Goal: Task Accomplishment & Management: Manage account settings

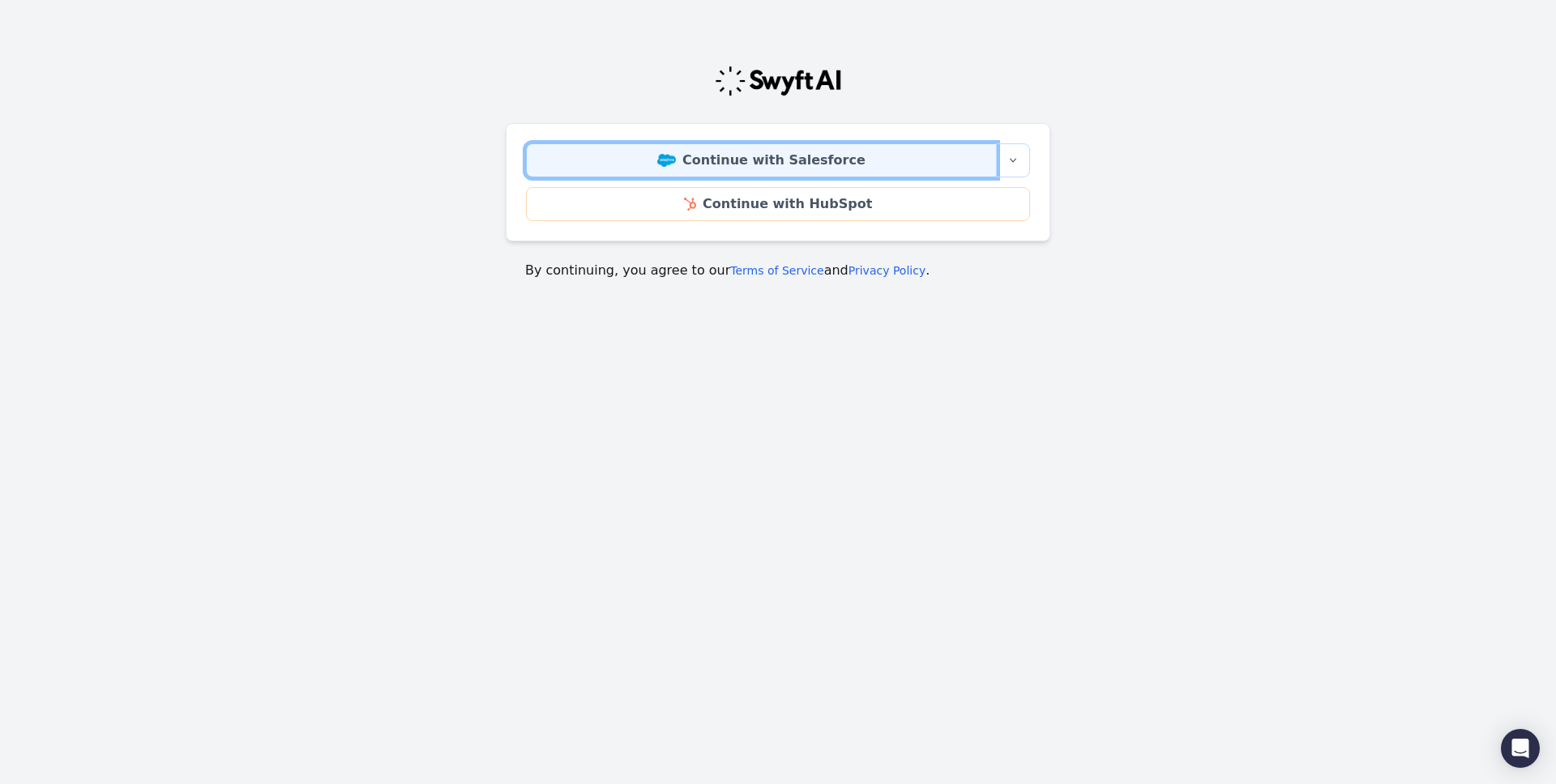
click at [867, 166] on link "Continue with Salesforce" at bounding box center [762, 160] width 471 height 34
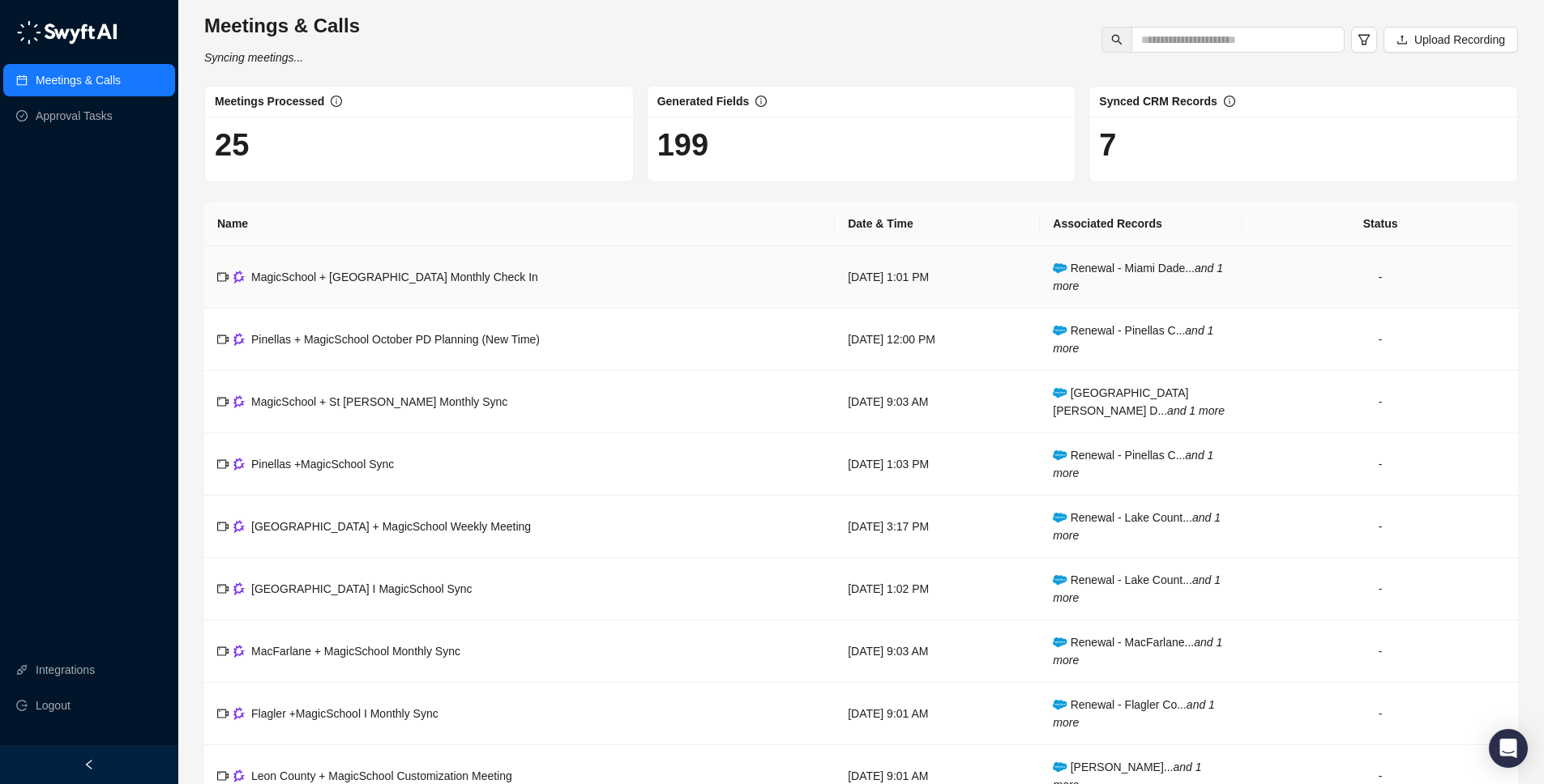
click at [423, 290] on td "MagicSchool + [GEOGRAPHIC_DATA] Monthly Check In" at bounding box center [520, 277] width 631 height 62
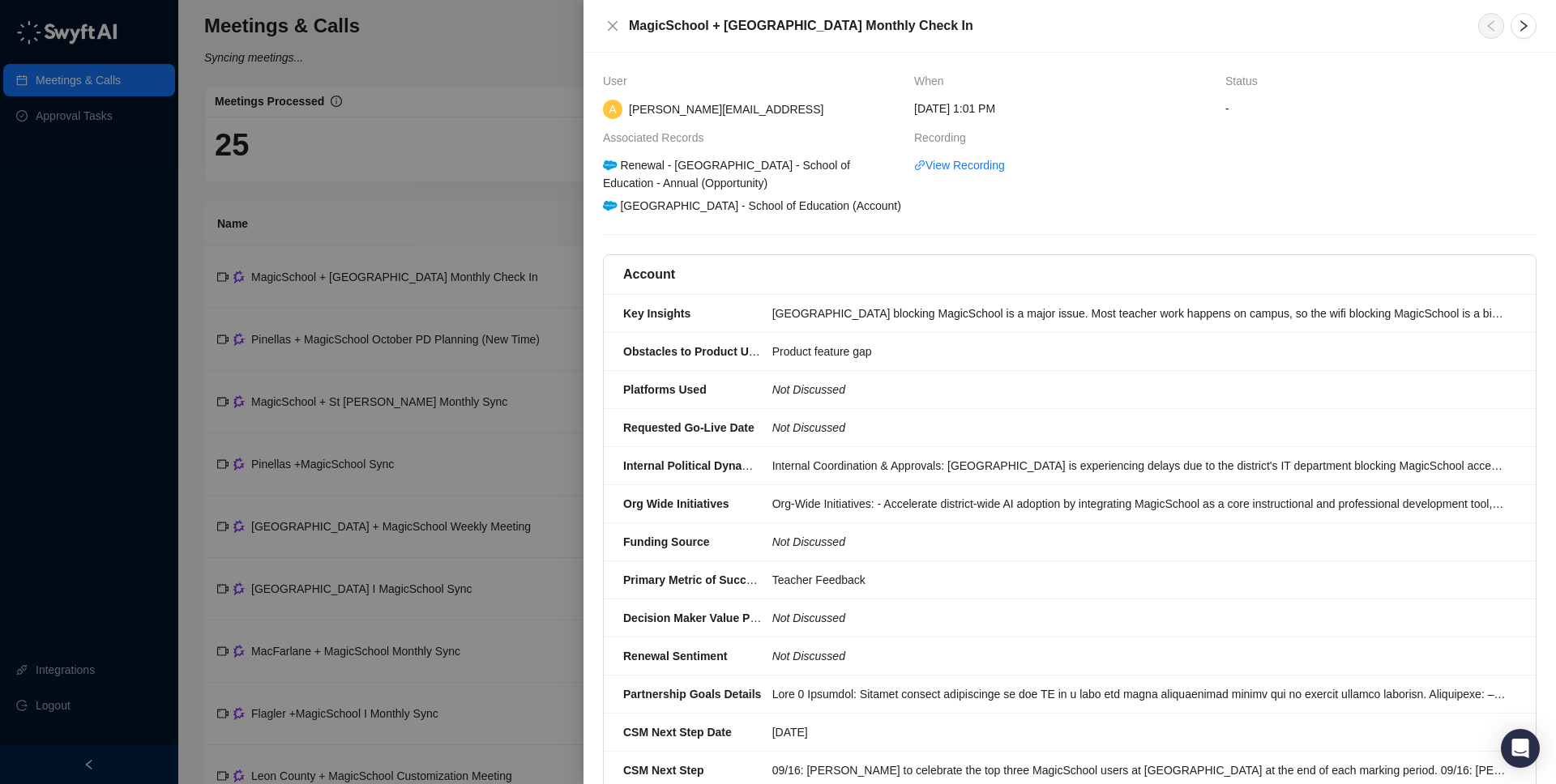
click at [450, 206] on div at bounding box center [778, 392] width 1556 height 784
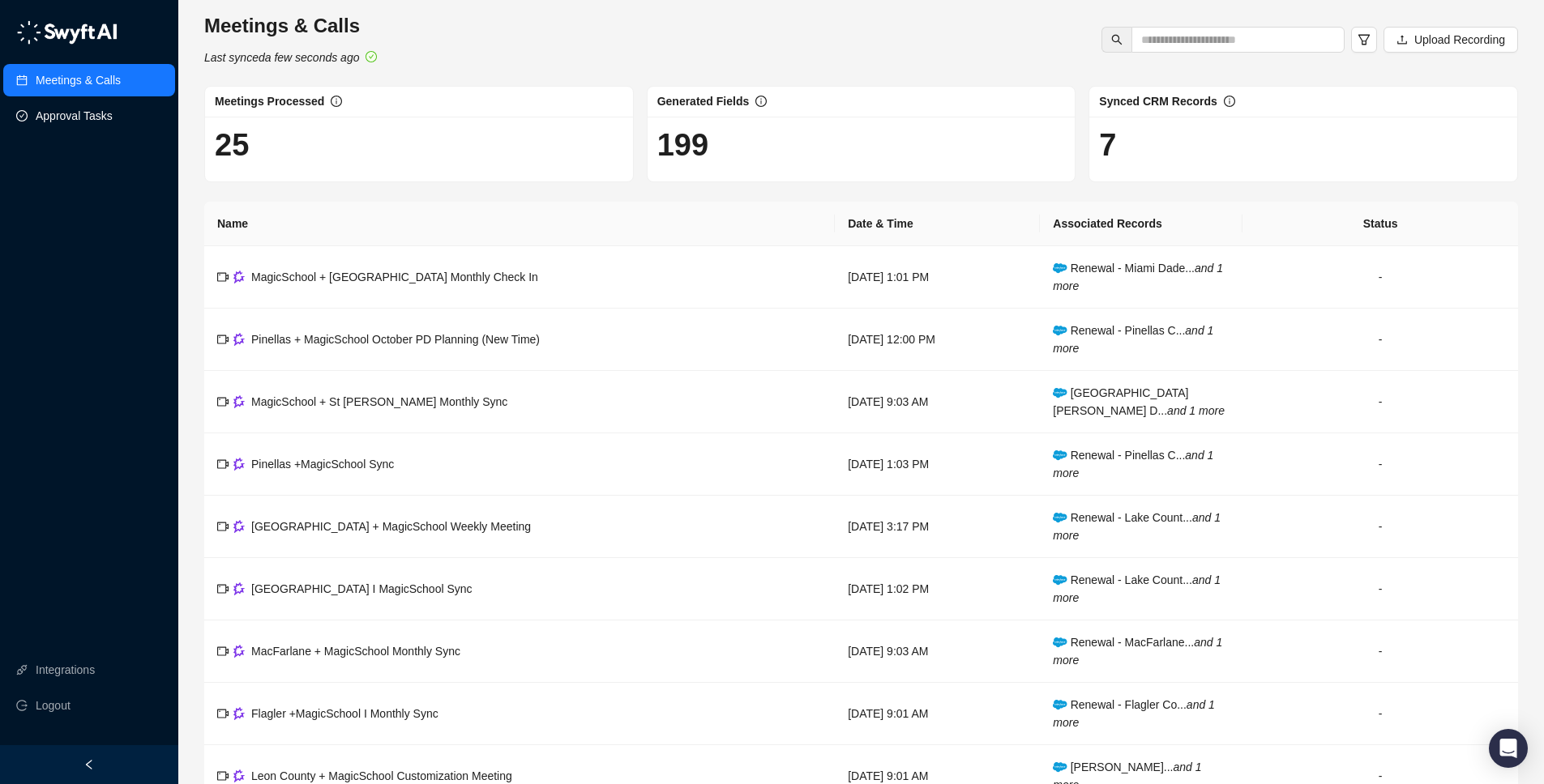
click at [112, 123] on link "Approval Tasks" at bounding box center [74, 115] width 77 height 32
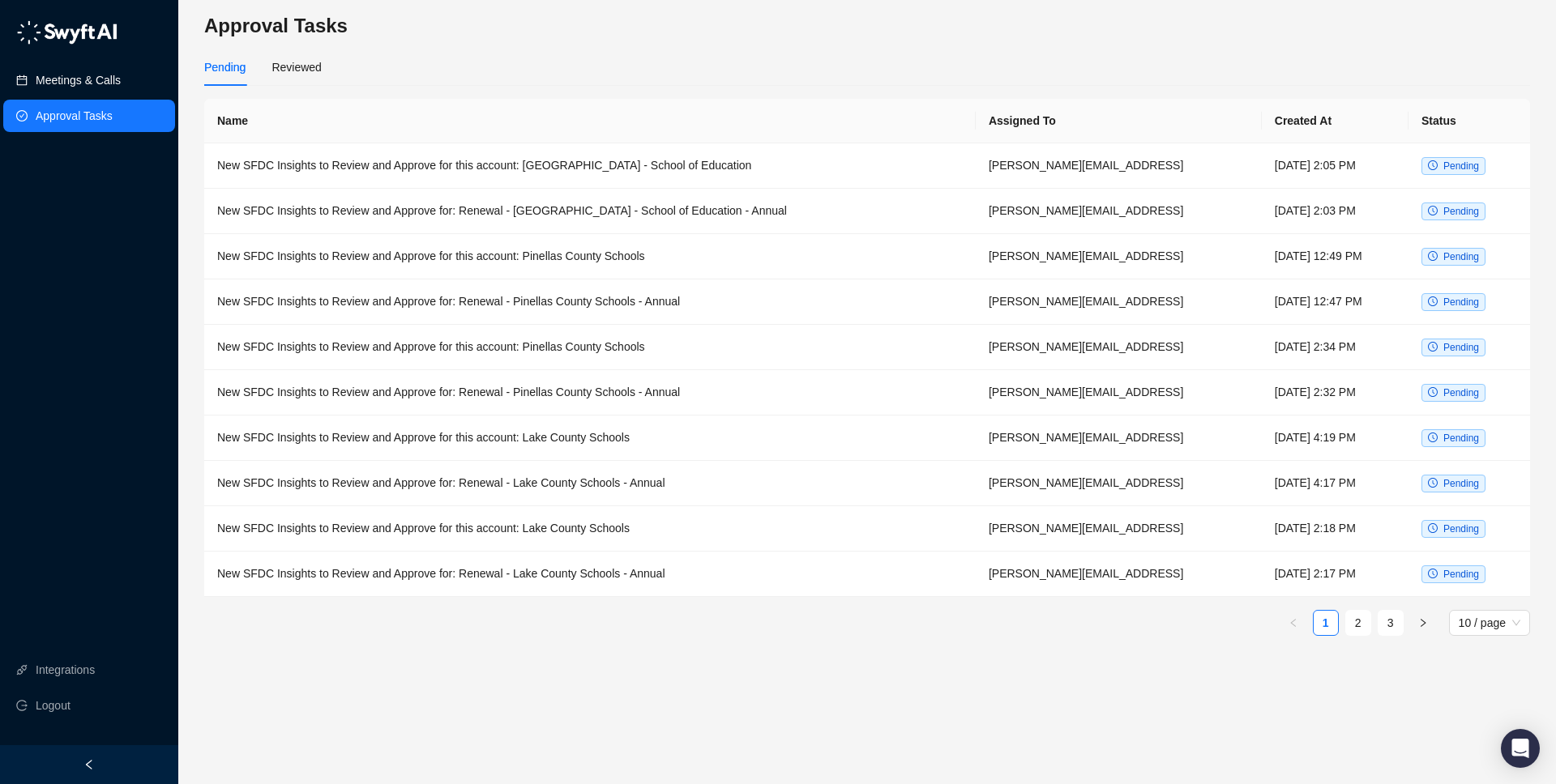
click at [121, 86] on link "Meetings & Calls" at bounding box center [79, 79] width 85 height 32
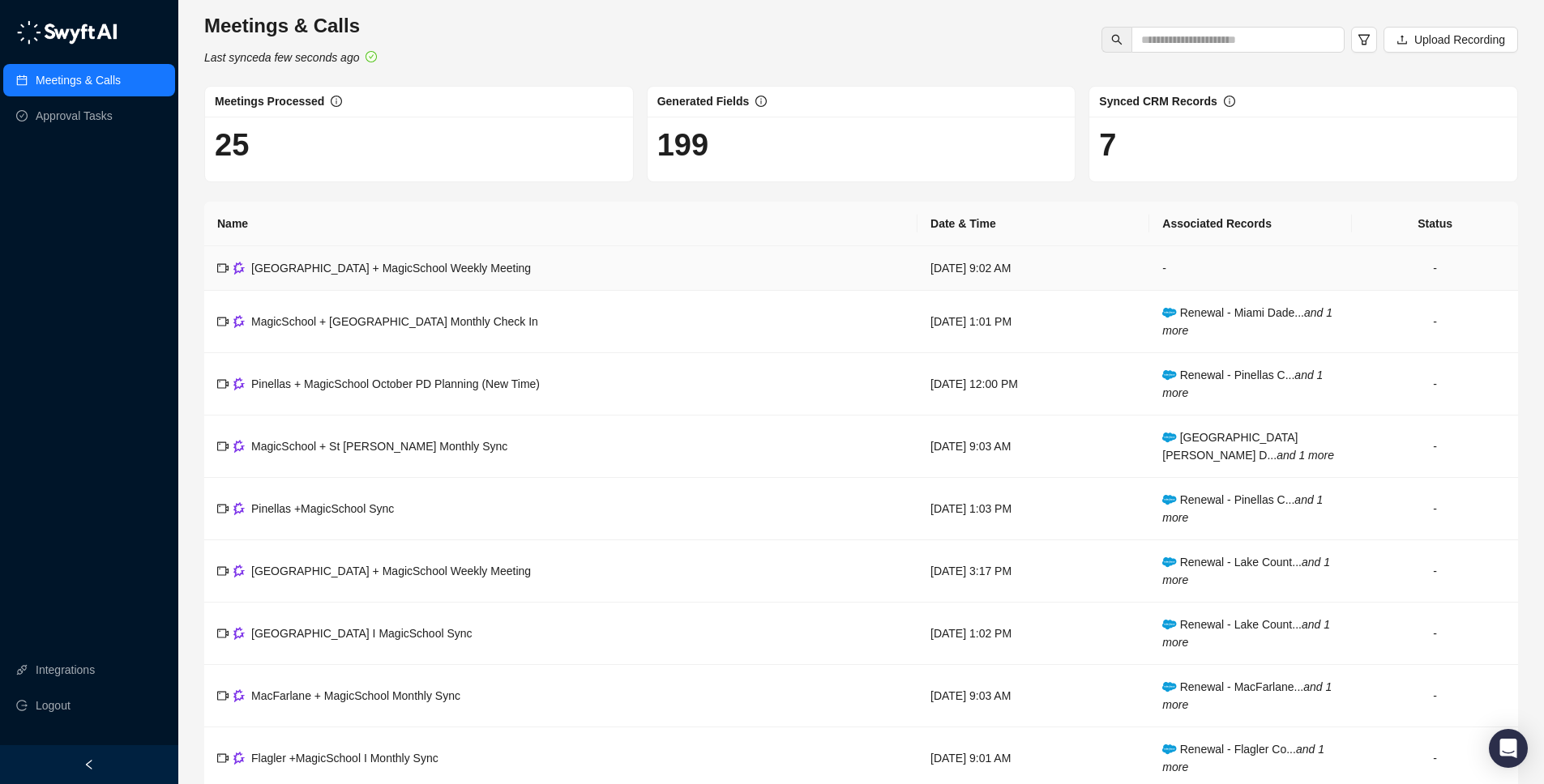
click at [443, 277] on td "[GEOGRAPHIC_DATA] + MagicSchool Weekly Meeting" at bounding box center [561, 268] width 713 height 45
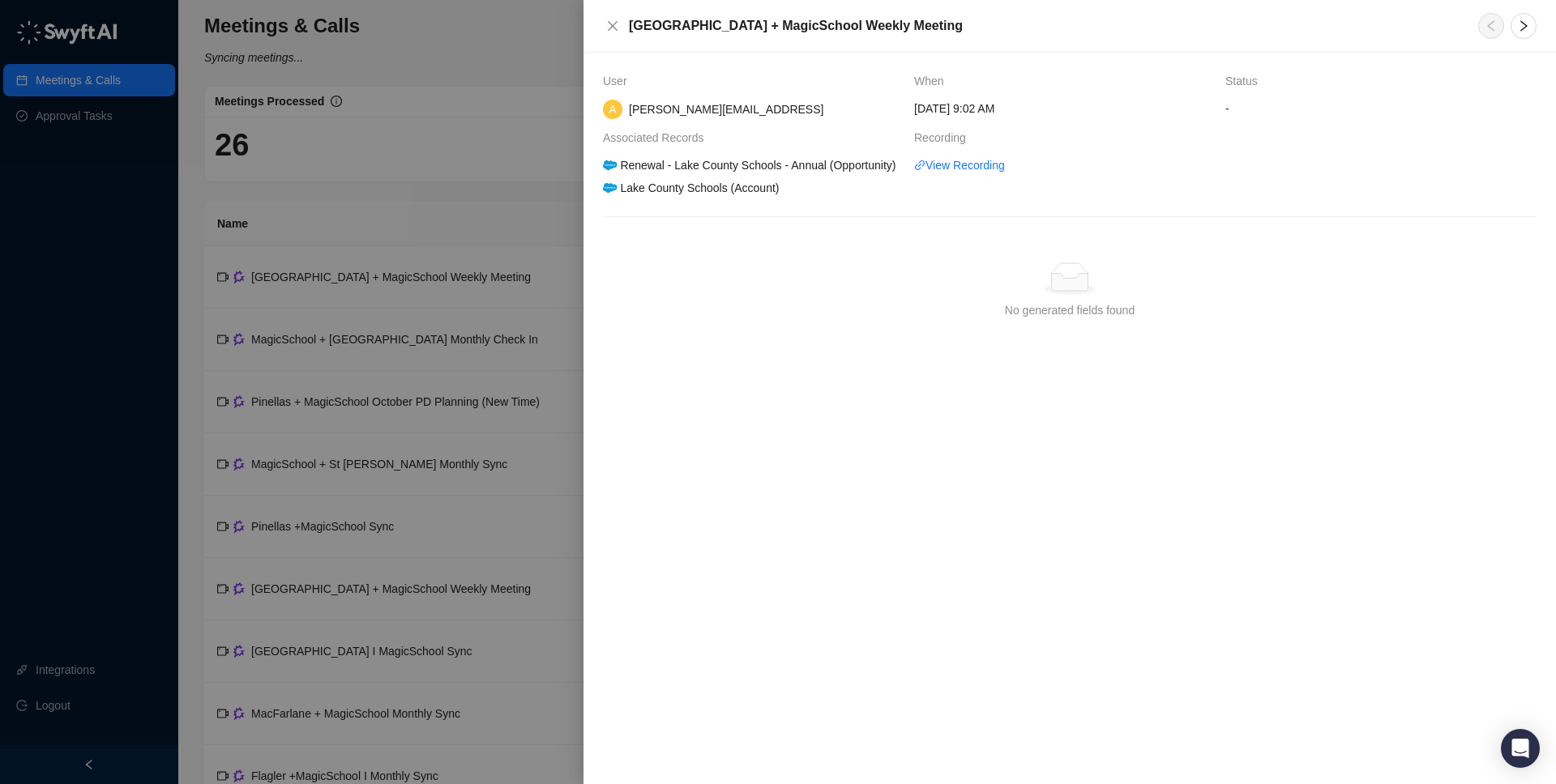
click at [482, 259] on div at bounding box center [778, 392] width 1556 height 784
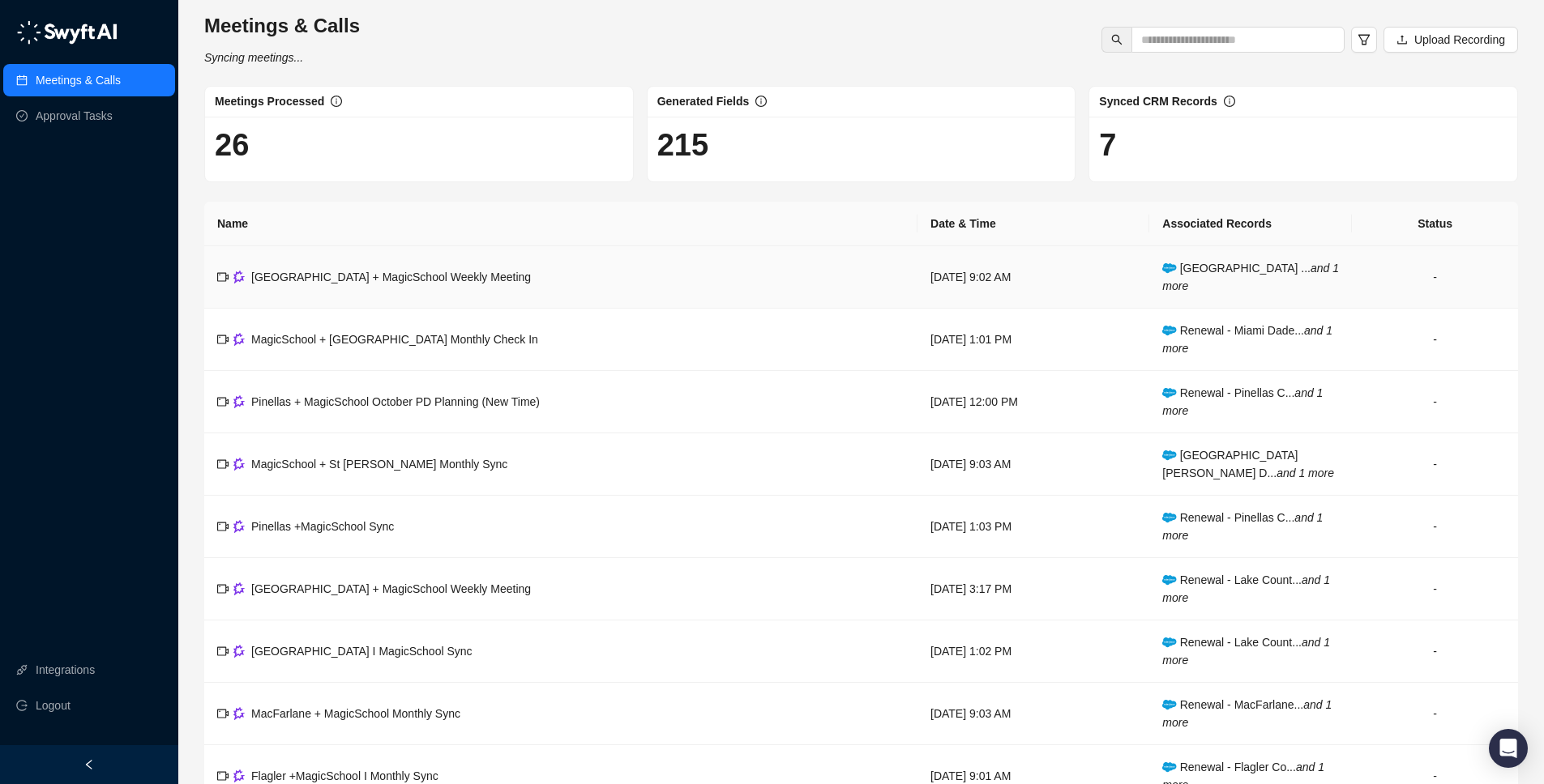
click at [441, 295] on td "[GEOGRAPHIC_DATA] + MagicSchool Weekly Meeting" at bounding box center [561, 277] width 713 height 62
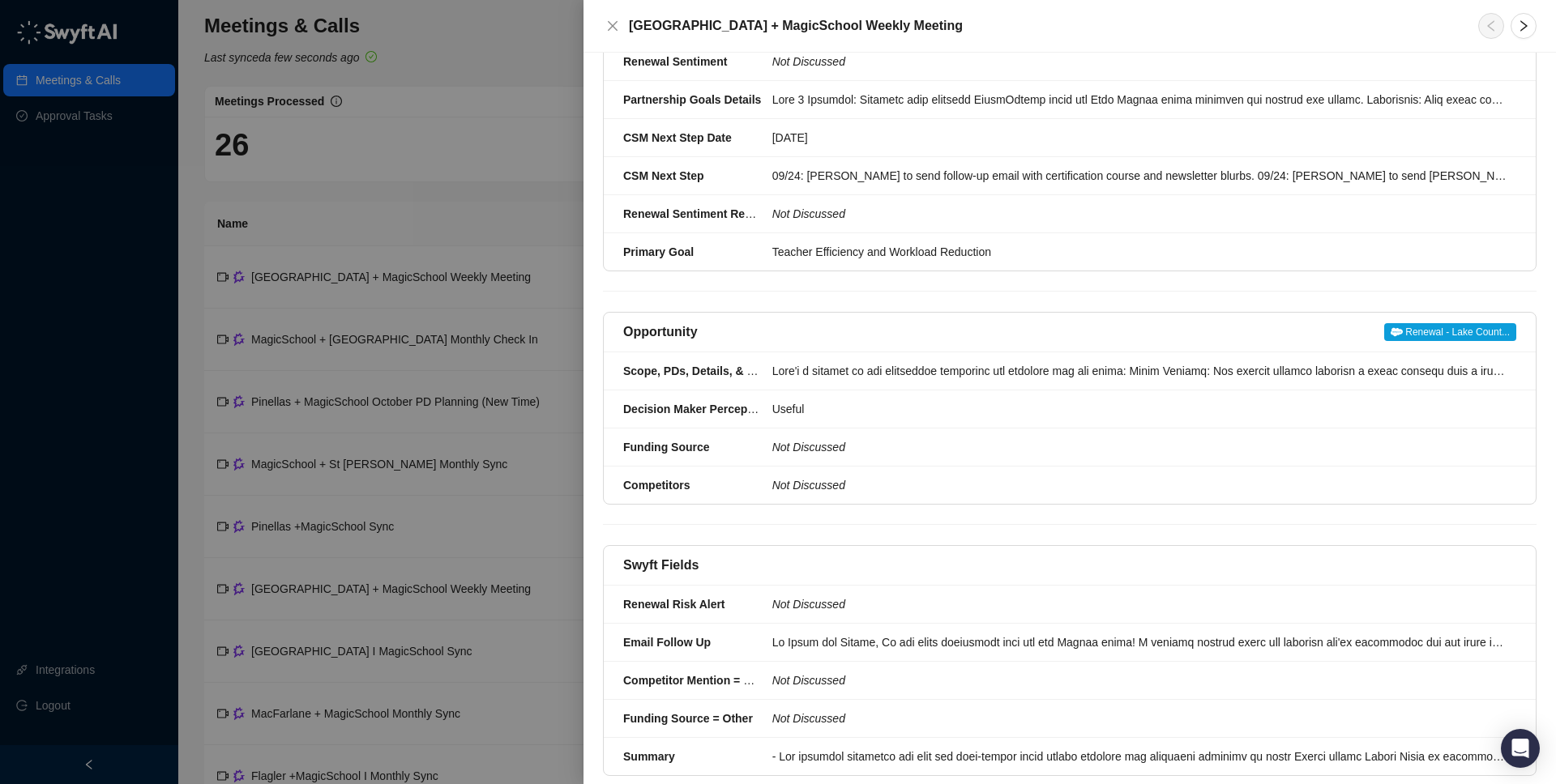
scroll to position [185, 0]
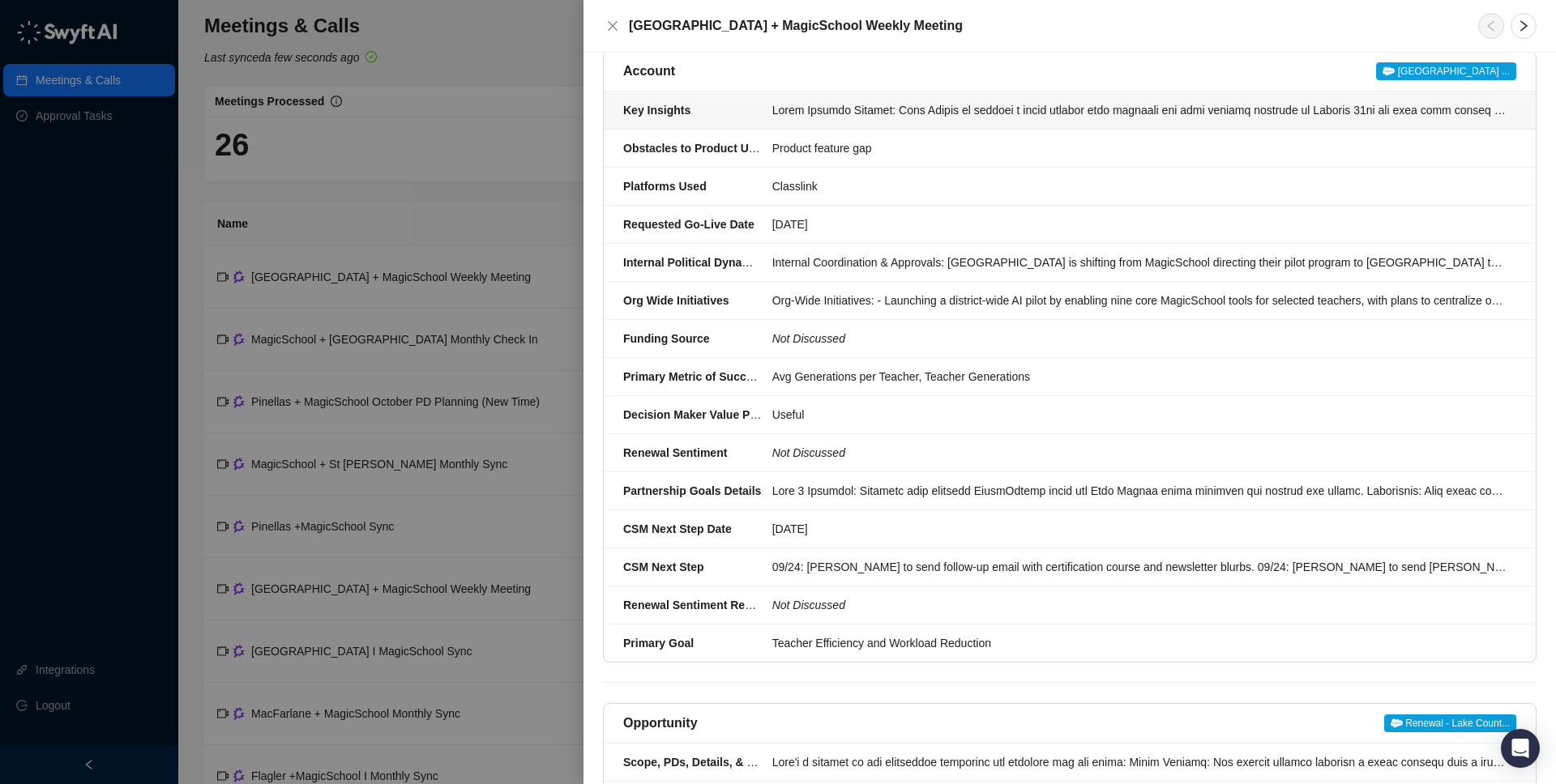
click at [1288, 130] on li "Key Insights" at bounding box center [1070, 110] width 933 height 38
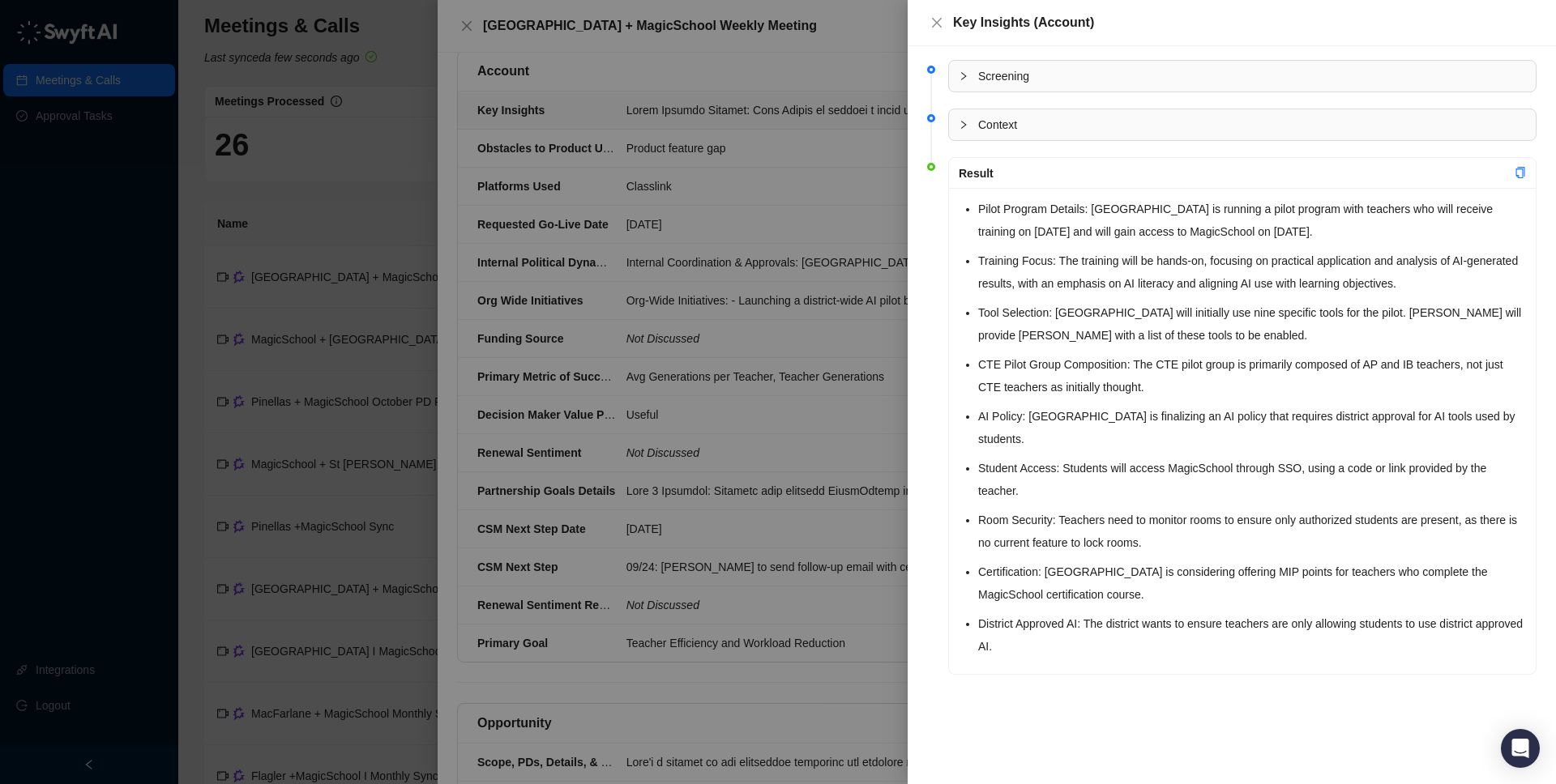
click at [289, 392] on div at bounding box center [778, 392] width 1556 height 784
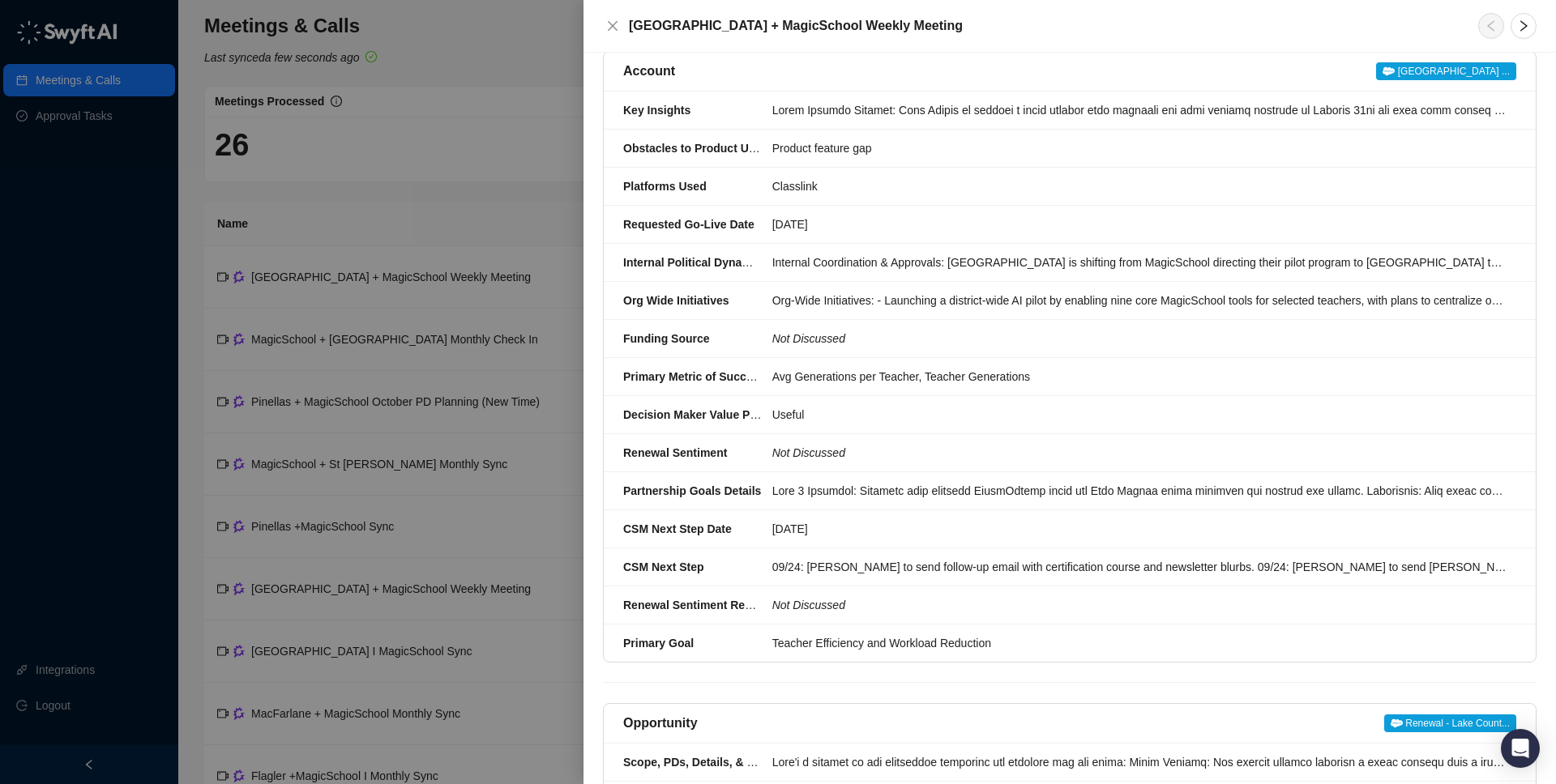
click at [120, 122] on div at bounding box center [778, 392] width 1556 height 784
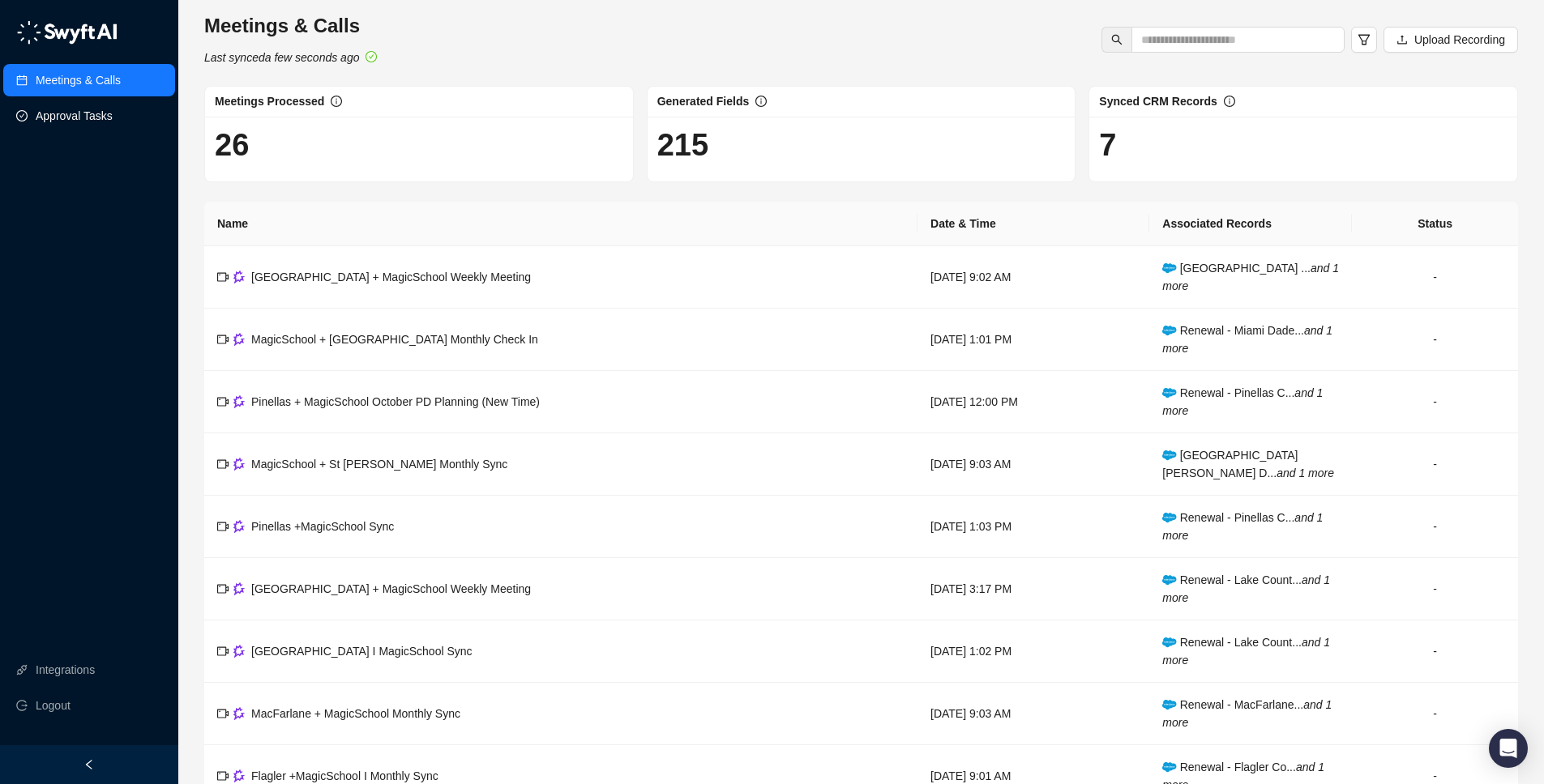
click at [103, 120] on link "Approval Tasks" at bounding box center [74, 115] width 77 height 32
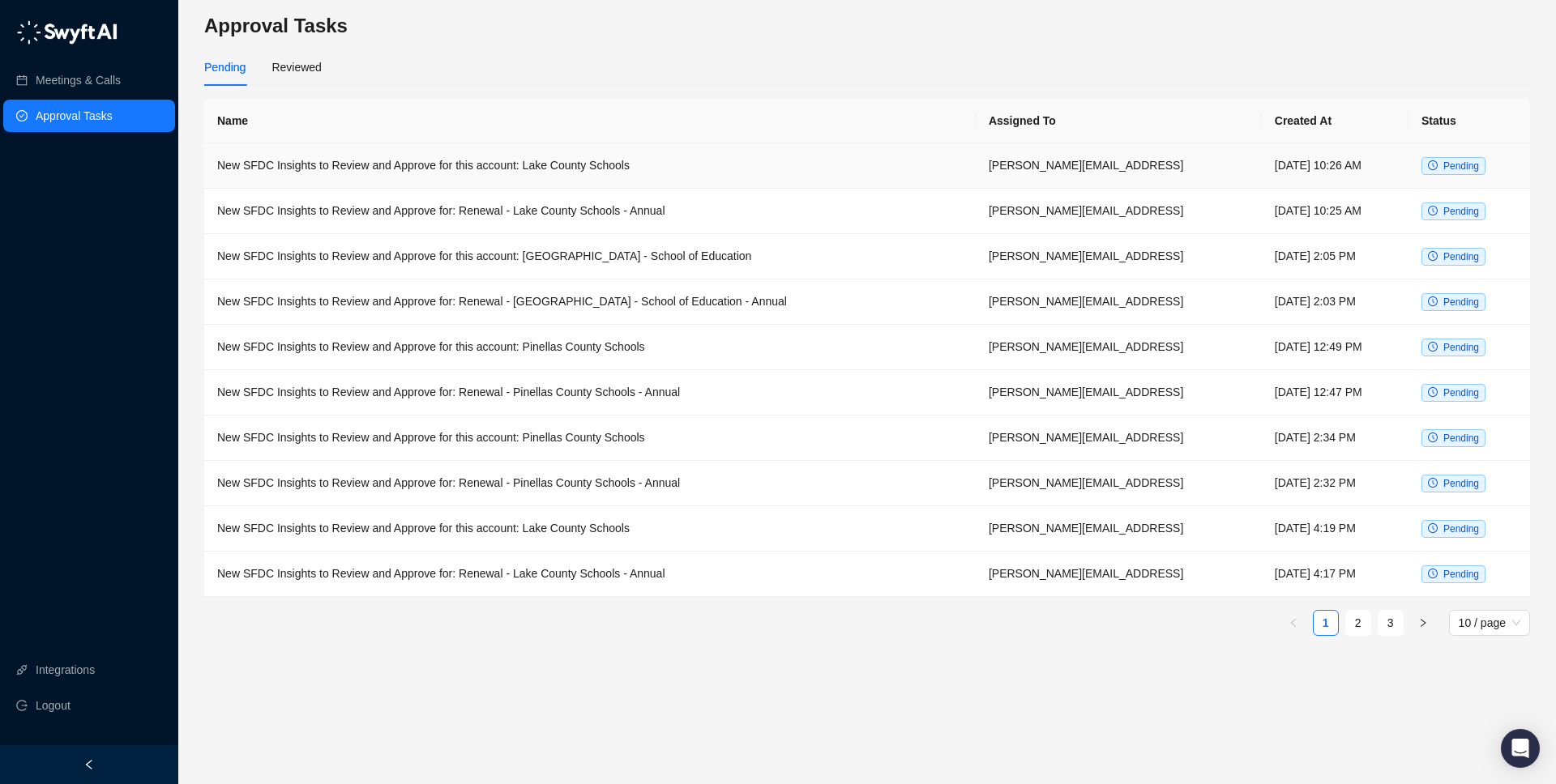
click at [333, 166] on td "New SFDC Insights to Review and Approve for this account: Lake County Schools" at bounding box center [590, 166] width 772 height 46
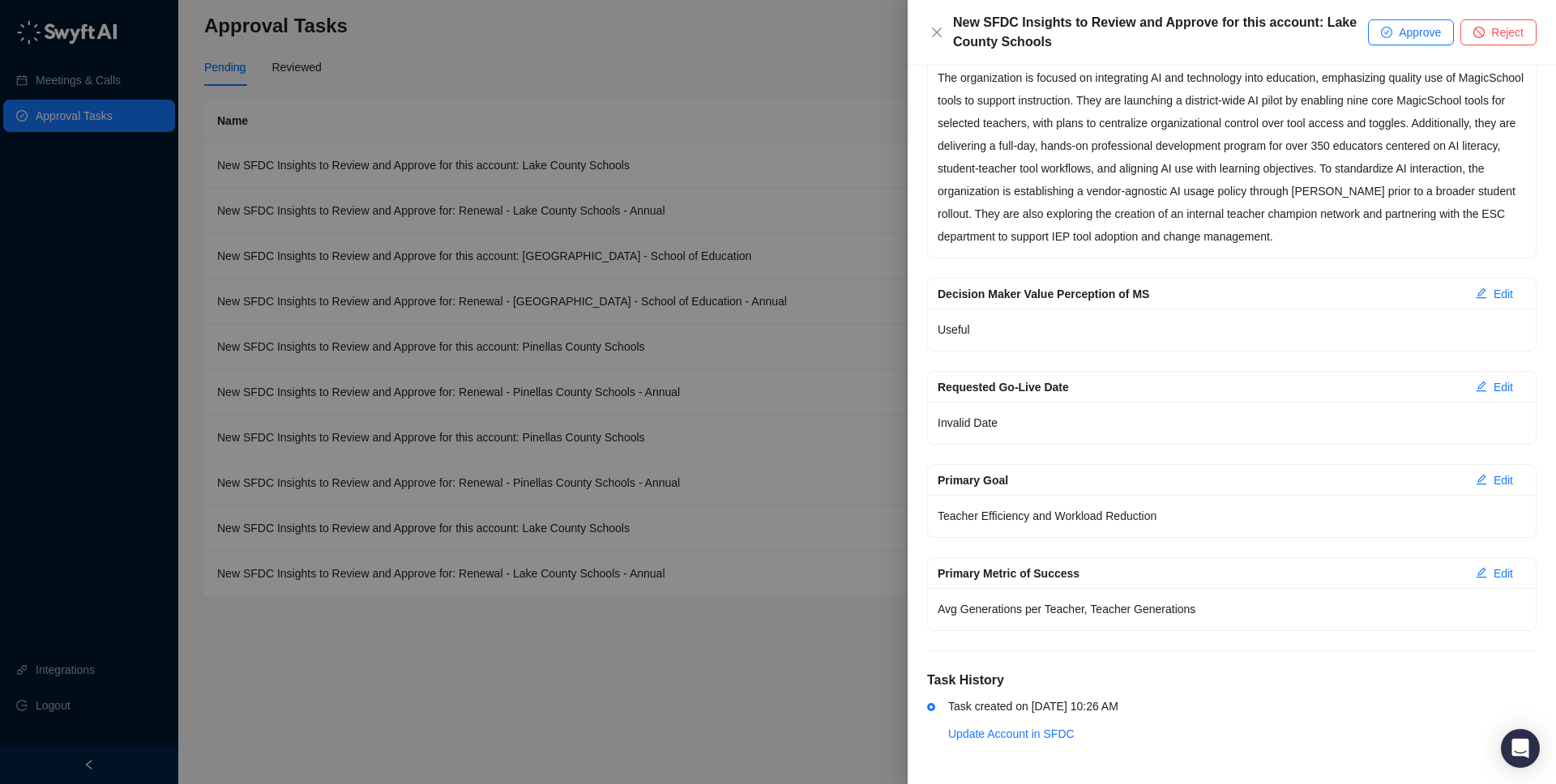
scroll to position [2670, 0]
click at [628, 233] on div at bounding box center [778, 392] width 1556 height 784
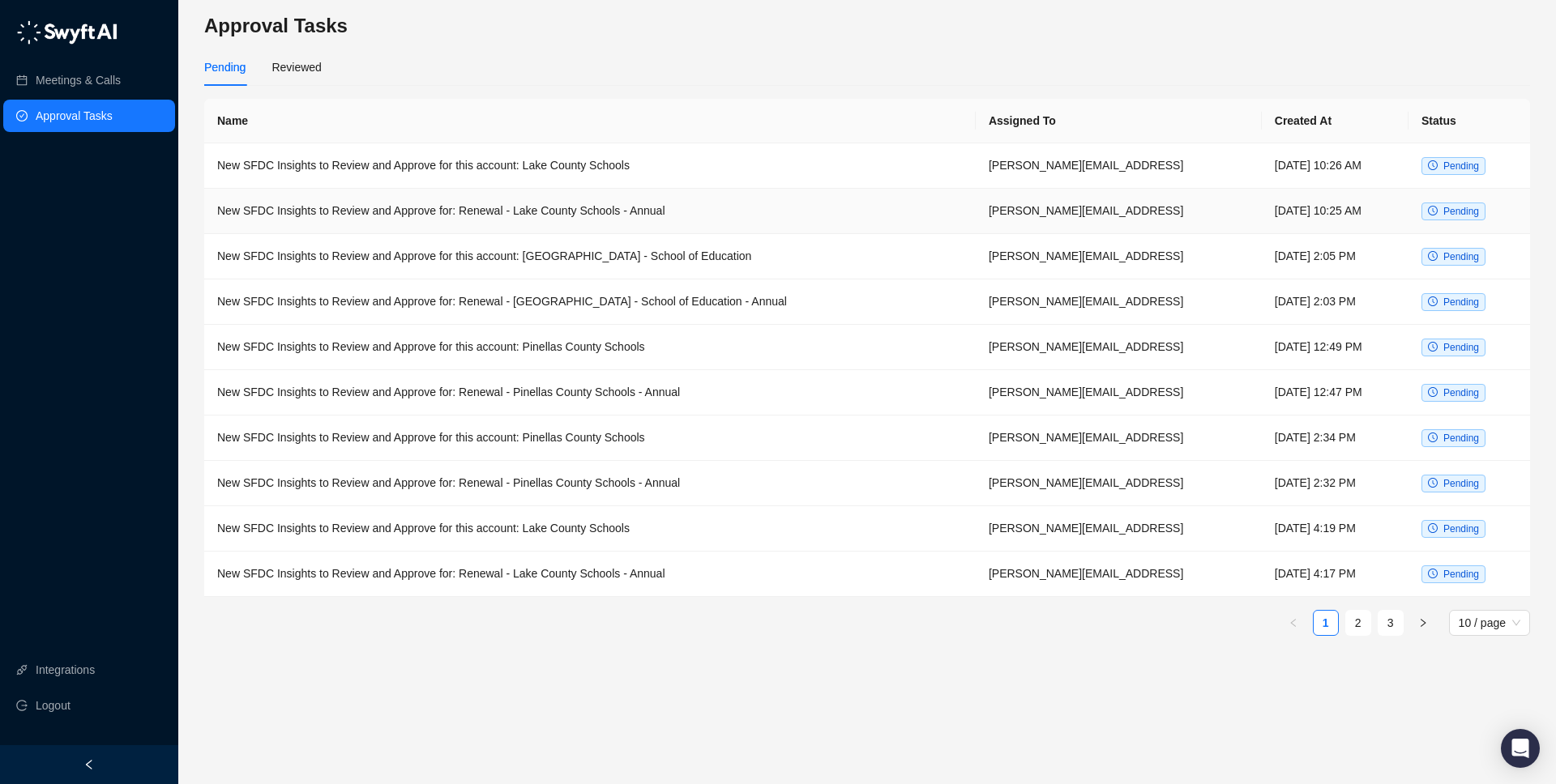
click at [624, 212] on td "New SFDC Insights to Review and Approve for: Renewal - Lake County Schools - An…" at bounding box center [590, 211] width 772 height 46
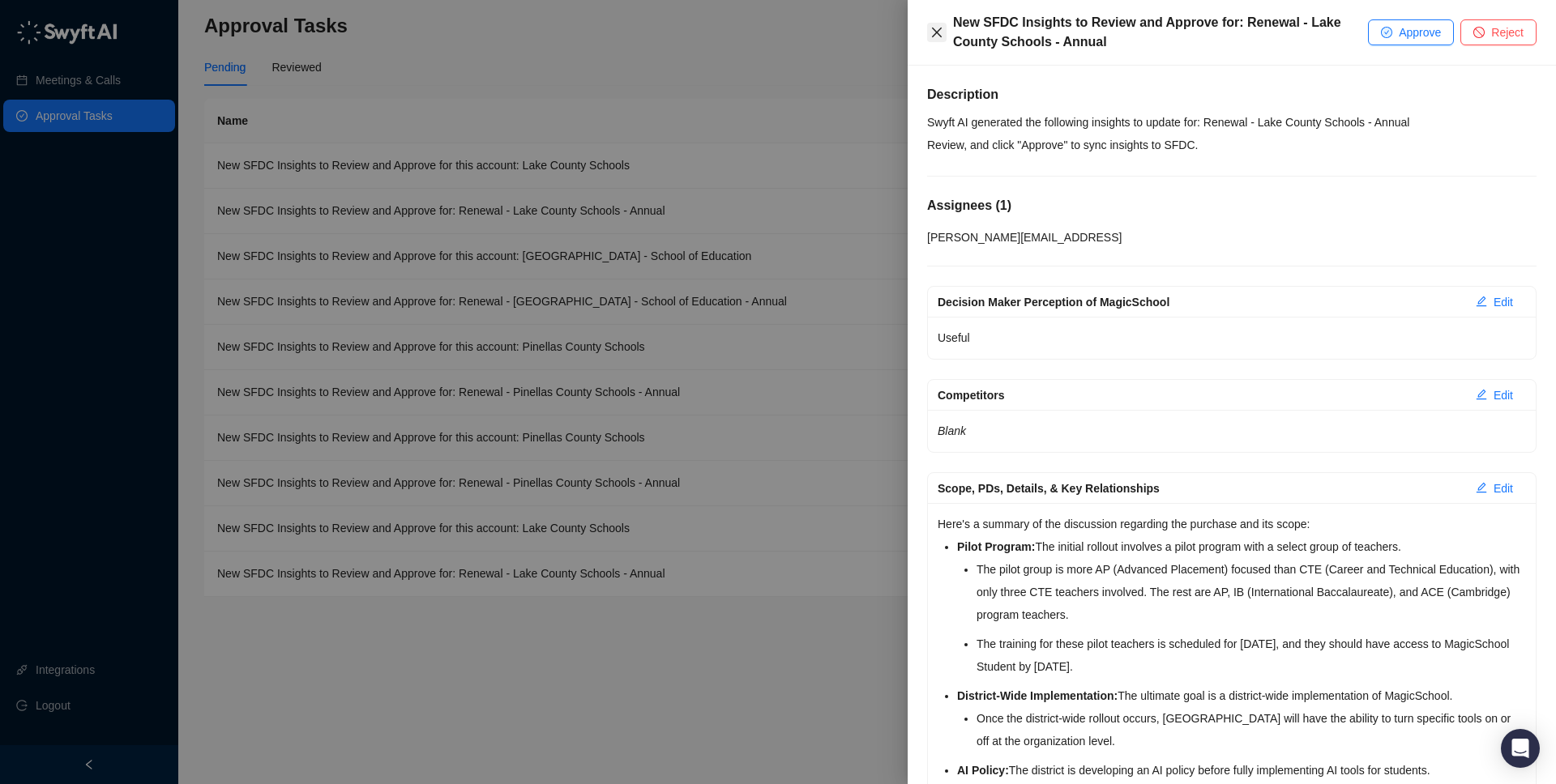
click at [929, 39] on button "Close" at bounding box center [937, 32] width 19 height 19
